Goal: Complete application form: Complete application form

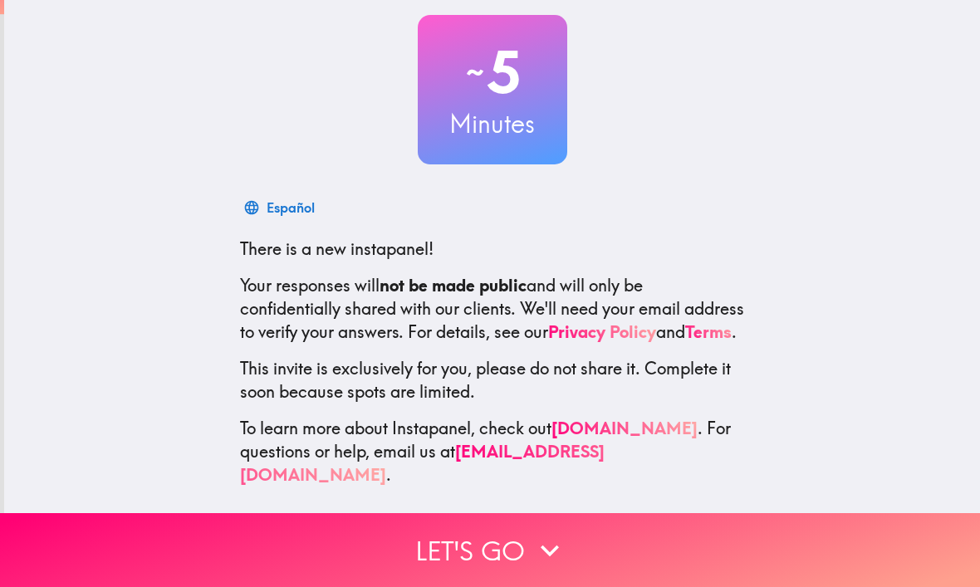
scroll to position [91, 0]
click at [638, 554] on button "Let's go" at bounding box center [490, 550] width 980 height 74
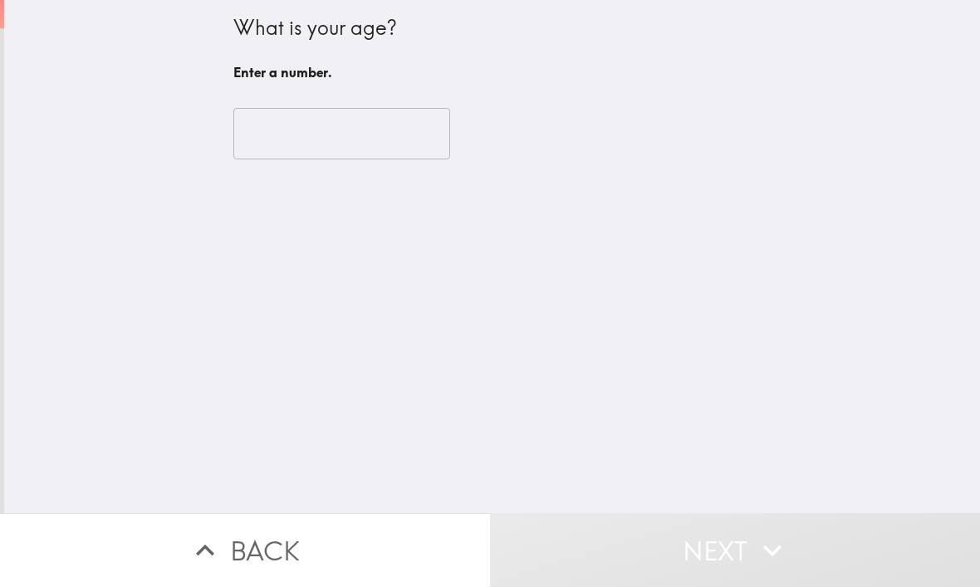
click at [378, 130] on input "number" at bounding box center [341, 134] width 217 height 52
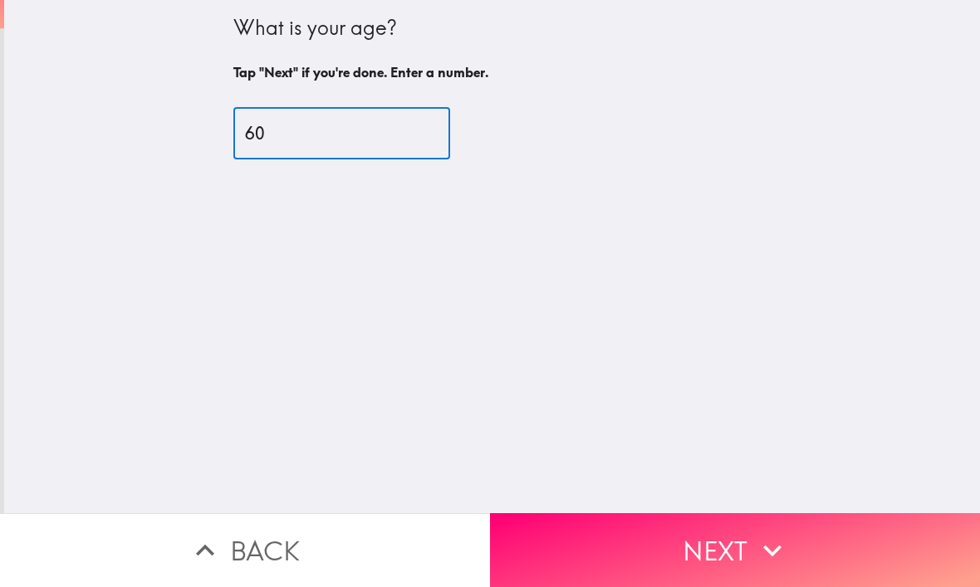
type input "60"
click at [790, 183] on div "What is your age? Tap "Next" if you're done. Enter a number. 60 ​" at bounding box center [492, 256] width 976 height 513
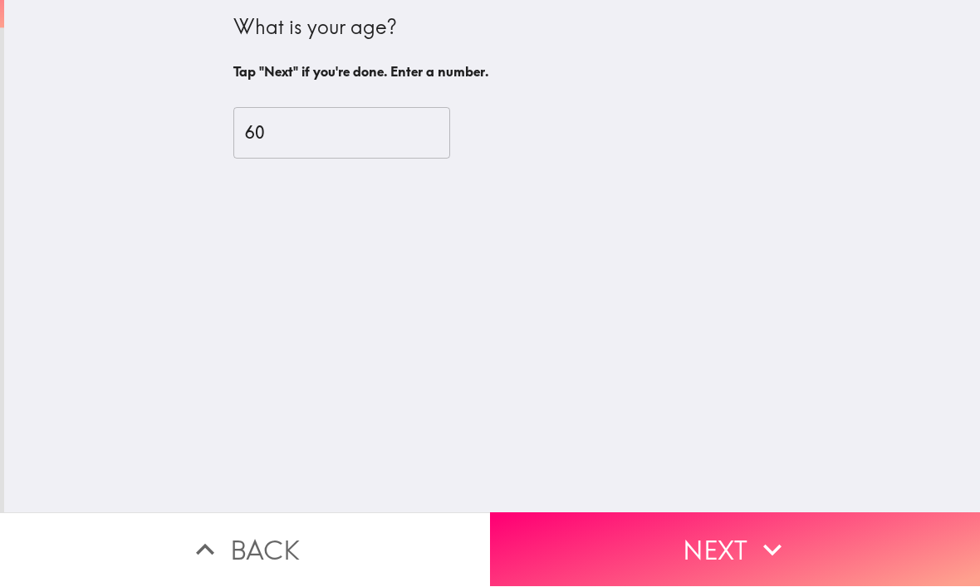
click at [729, 558] on button "Next" at bounding box center [735, 550] width 490 height 74
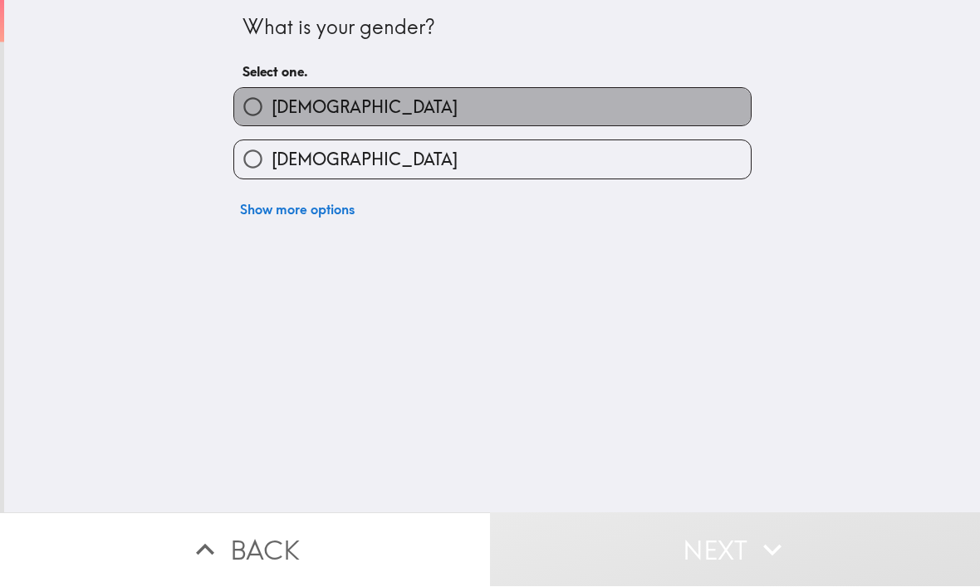
click at [524, 114] on label "[DEMOGRAPHIC_DATA]" at bounding box center [492, 107] width 517 height 37
click at [272, 114] on input "[DEMOGRAPHIC_DATA]" at bounding box center [252, 107] width 37 height 37
radio input "true"
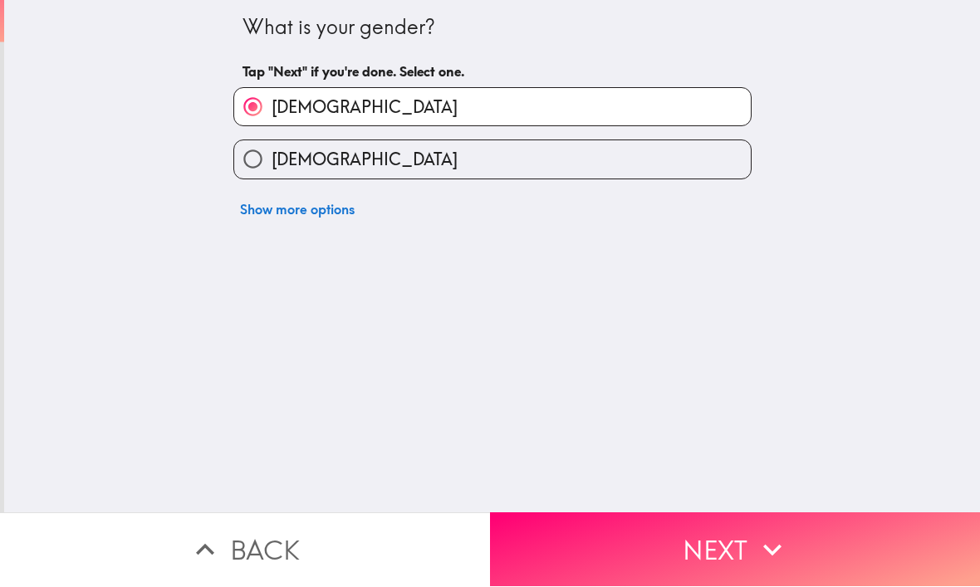
click at [728, 548] on button "Next" at bounding box center [735, 550] width 490 height 74
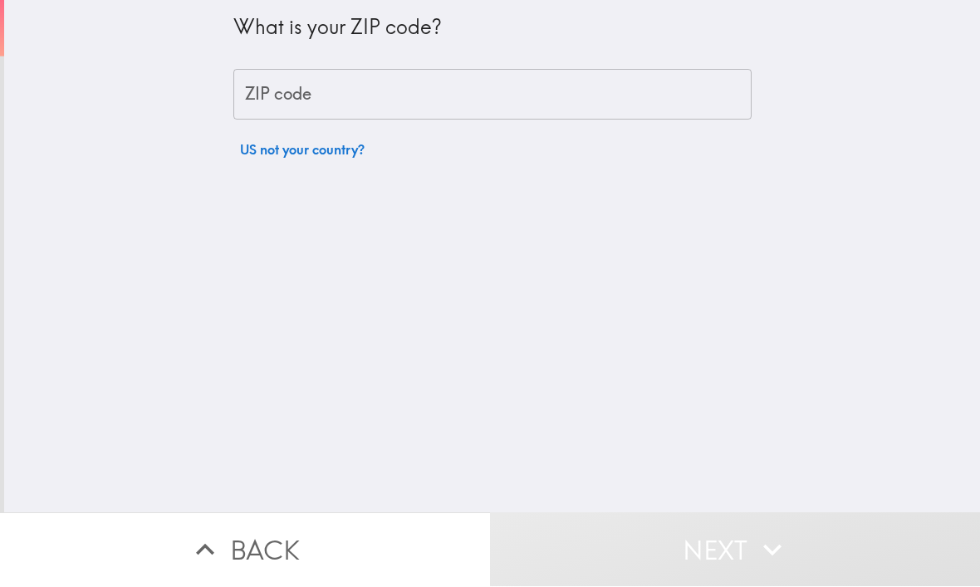
click at [474, 97] on input "ZIP code" at bounding box center [492, 96] width 518 height 52
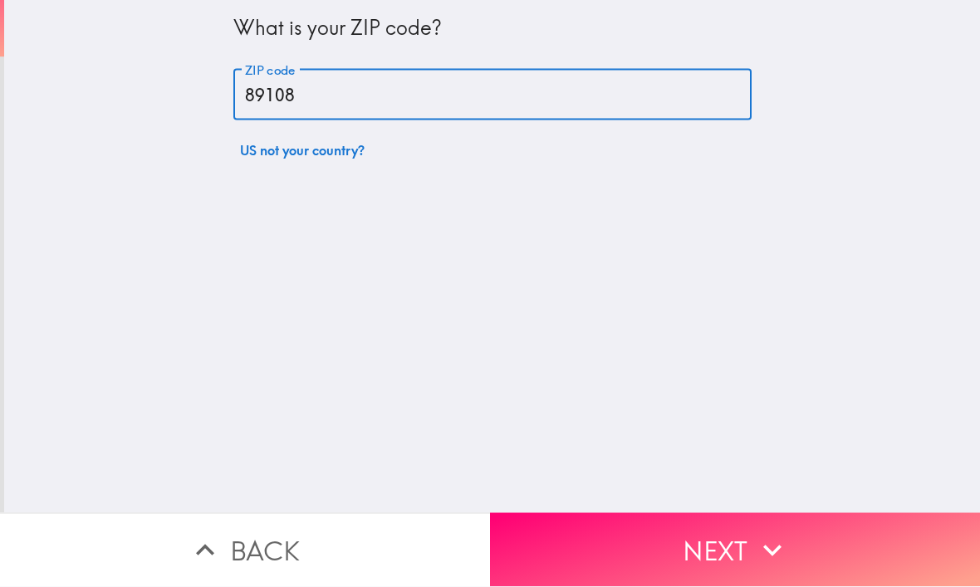
type input "89108"
click at [867, 132] on div "What is your ZIP code? ZIP code 89108 ZIP code US not your country?" at bounding box center [492, 256] width 976 height 513
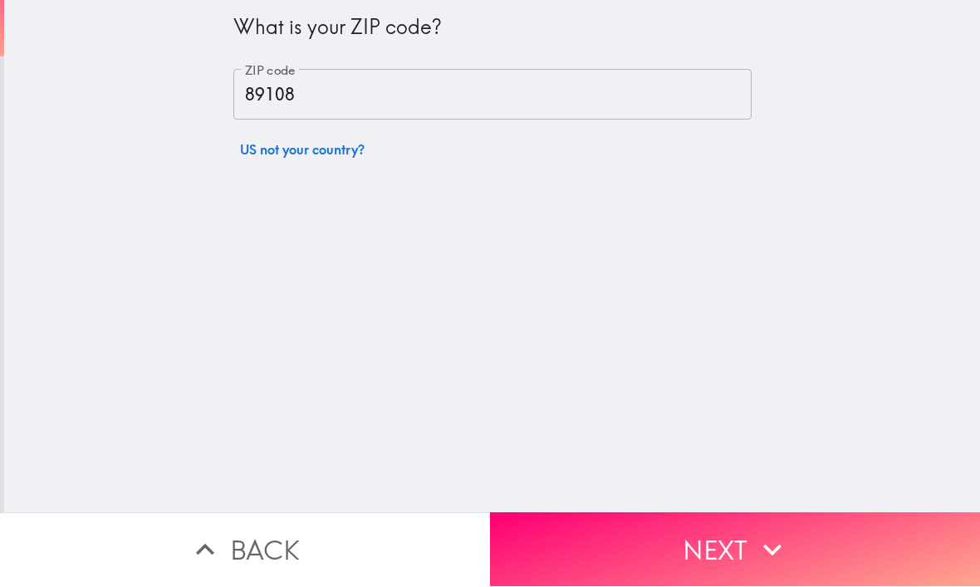
click at [724, 556] on button "Next" at bounding box center [735, 550] width 490 height 74
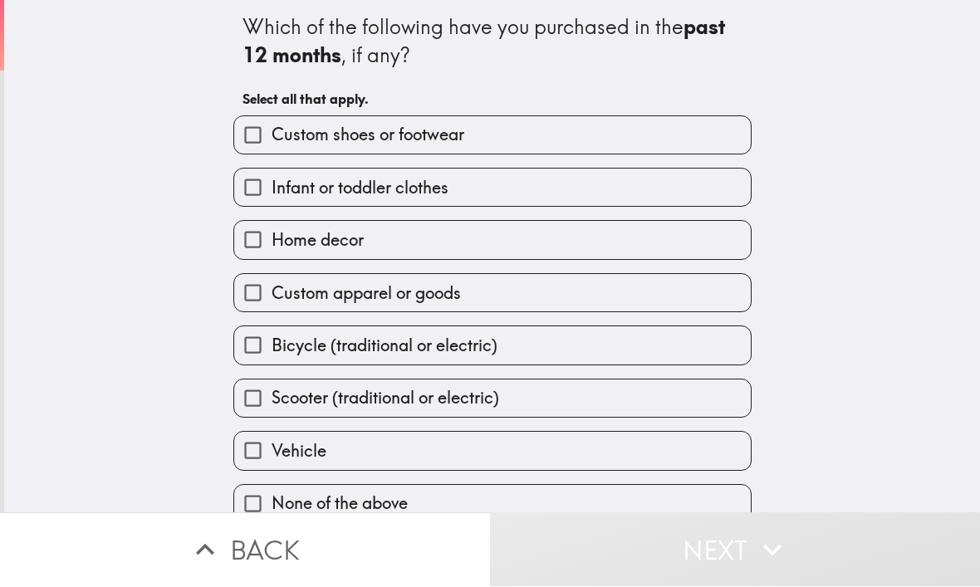
click at [577, 142] on label "Custom shoes or footwear" at bounding box center [492, 135] width 517 height 37
click at [272, 142] on input "Custom shoes or footwear" at bounding box center [252, 135] width 37 height 37
checkbox input "true"
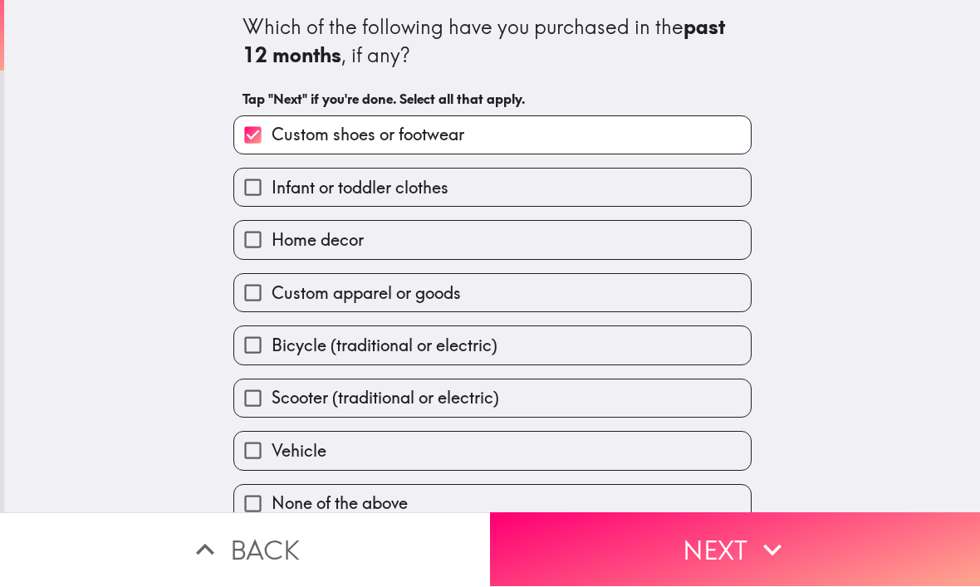
click at [554, 193] on label "Infant or toddler clothes" at bounding box center [492, 187] width 517 height 37
click at [272, 193] on input "Infant or toddler clothes" at bounding box center [252, 187] width 37 height 37
checkbox input "true"
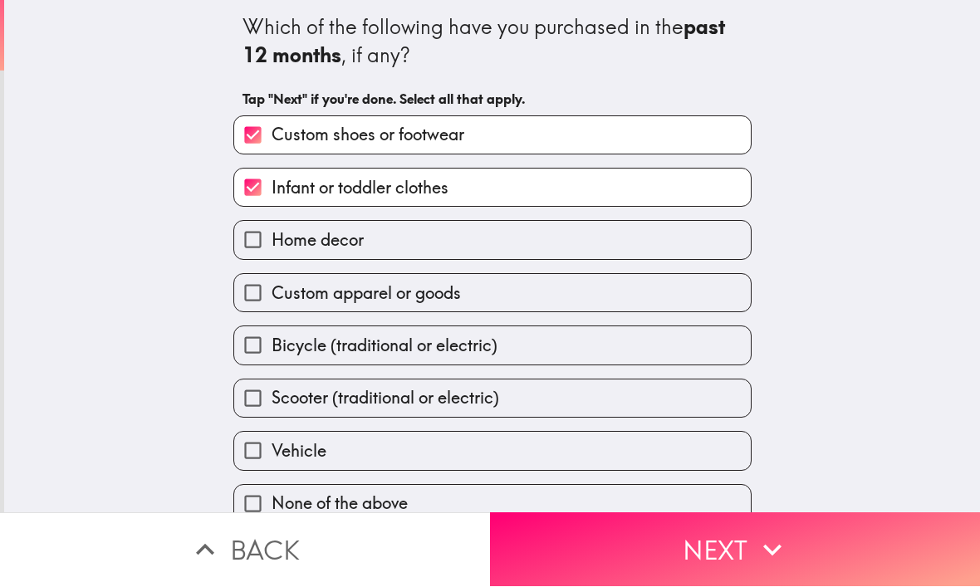
click at [529, 254] on label "Home decor" at bounding box center [492, 240] width 517 height 37
click at [272, 254] on input "Home decor" at bounding box center [252, 240] width 37 height 37
checkbox input "true"
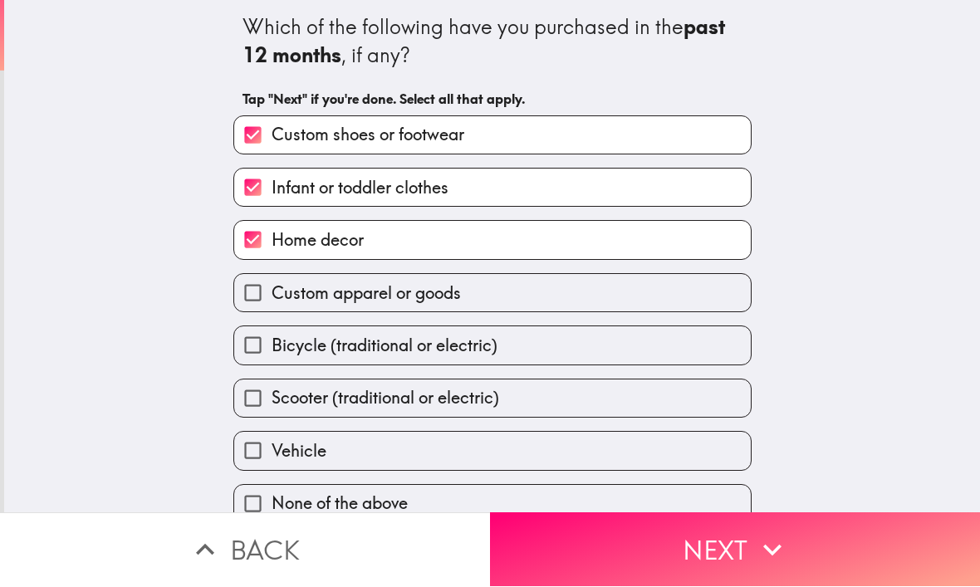
click at [520, 307] on label "Custom apparel or goods" at bounding box center [492, 293] width 517 height 37
click at [272, 307] on input "Custom apparel or goods" at bounding box center [252, 293] width 37 height 37
checkbox input "true"
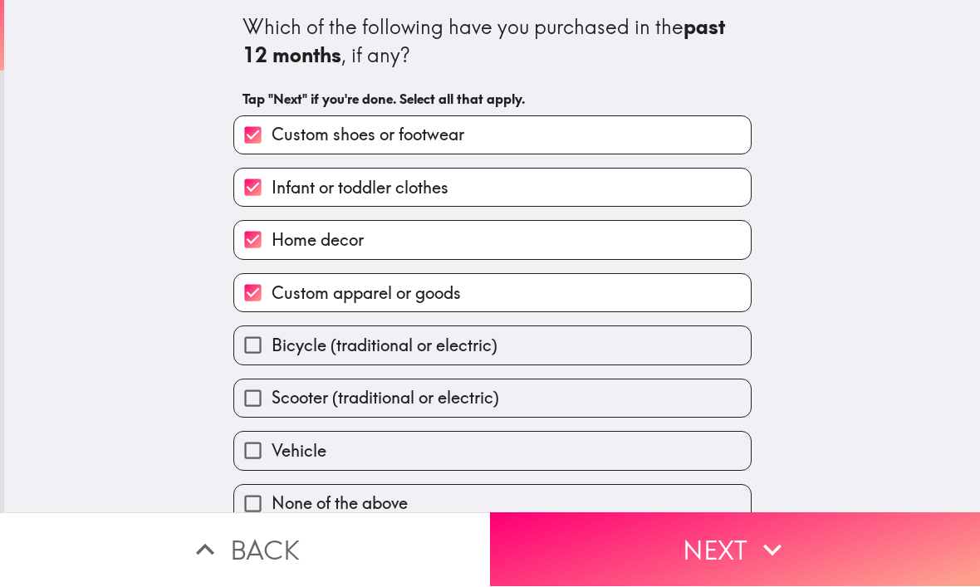
click at [518, 351] on label "Bicycle (traditional or electric)" at bounding box center [492, 345] width 517 height 37
click at [272, 351] on input "Bicycle (traditional or electric)" at bounding box center [252, 345] width 37 height 37
checkbox input "true"
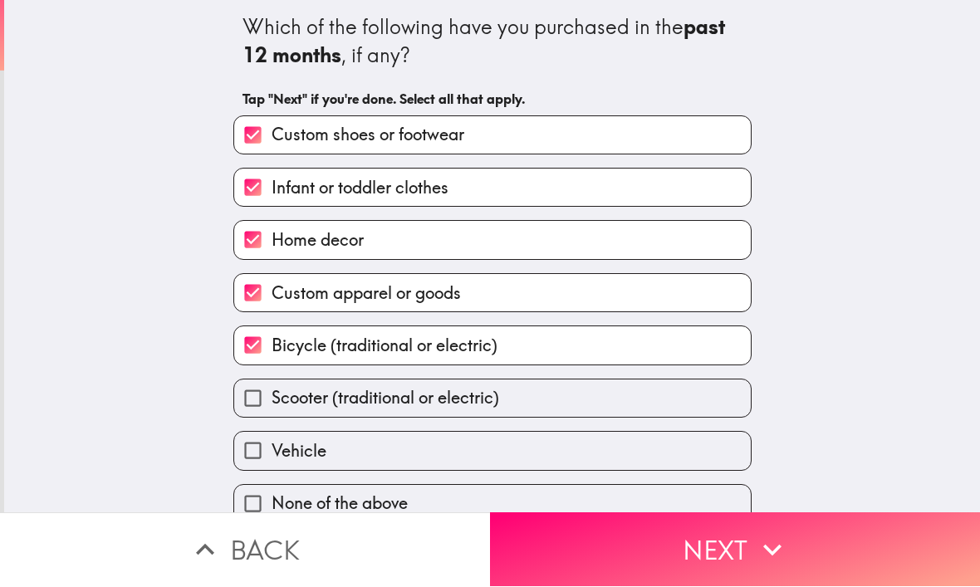
click at [489, 414] on label "Scooter (traditional or electric)" at bounding box center [492, 399] width 517 height 37
click at [272, 414] on input "Scooter (traditional or electric)" at bounding box center [252, 399] width 37 height 37
checkbox input "true"
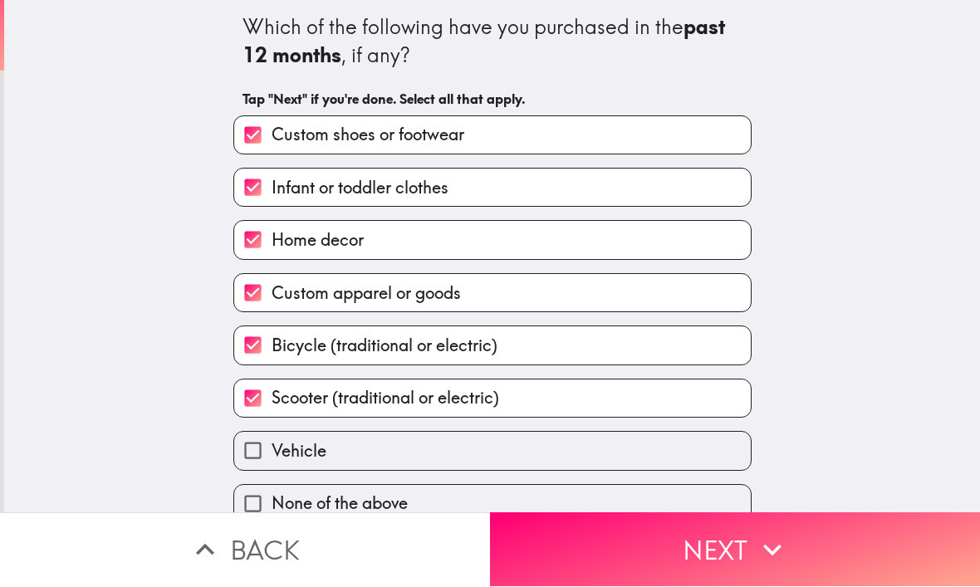
click at [475, 449] on label "Vehicle" at bounding box center [492, 451] width 517 height 37
click at [272, 449] on input "Vehicle" at bounding box center [252, 451] width 37 height 37
checkbox input "true"
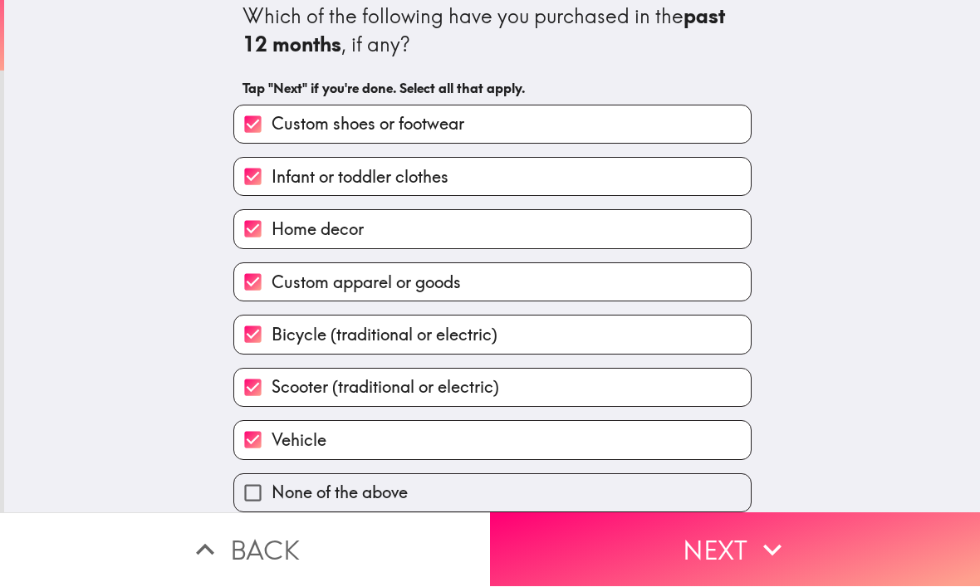
scroll to position [16, 0]
click at [839, 554] on button "Next" at bounding box center [735, 550] width 490 height 74
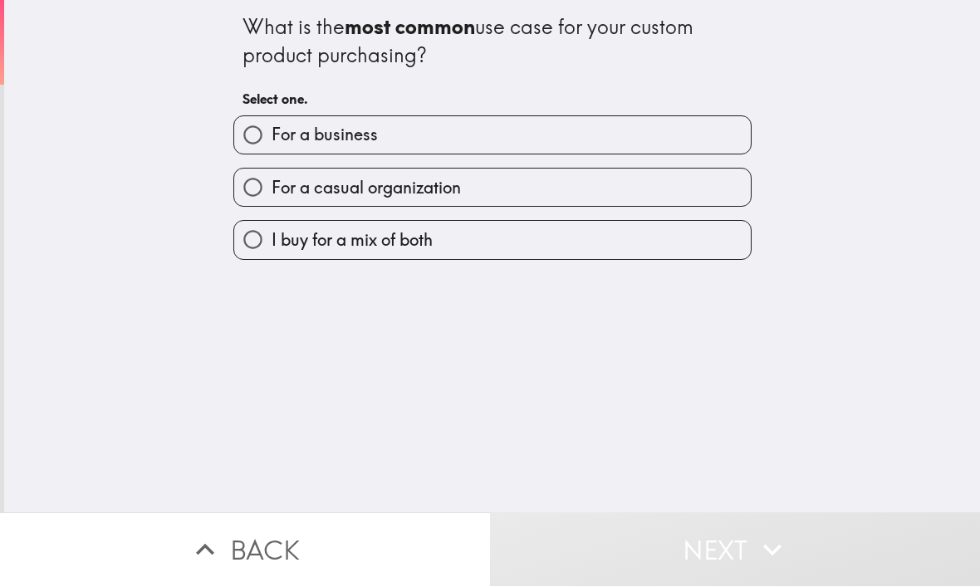
click at [470, 240] on label "I buy for a mix of both" at bounding box center [492, 240] width 517 height 37
click at [272, 240] on input "I buy for a mix of both" at bounding box center [252, 240] width 37 height 37
radio input "true"
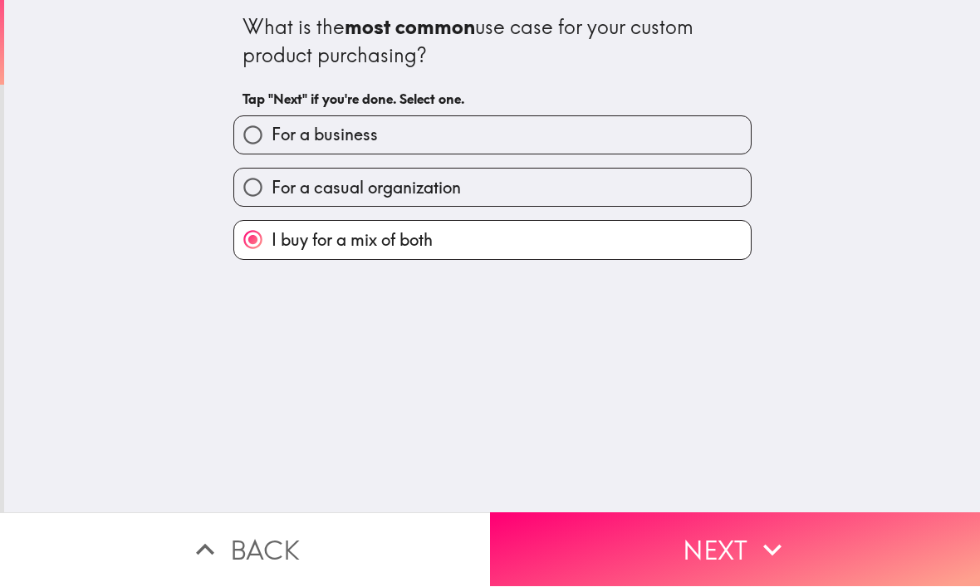
click at [639, 534] on button "Next" at bounding box center [735, 550] width 490 height 74
